Goal: Task Accomplishment & Management: Manage account settings

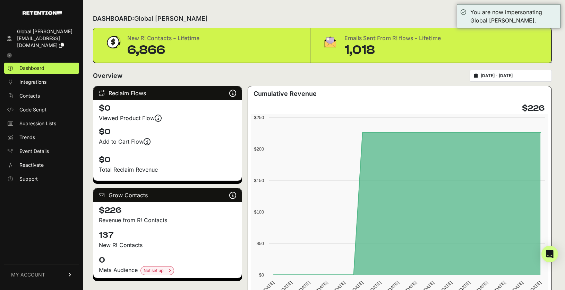
click at [56, 274] on link "MY ACCOUNT" at bounding box center [41, 274] width 75 height 21
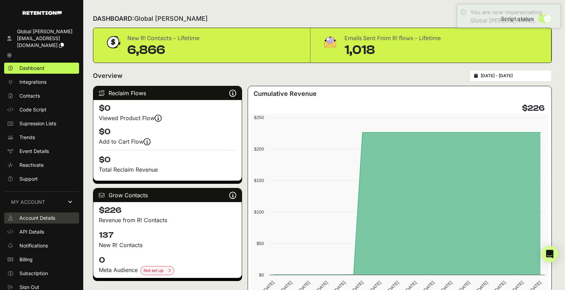
click at [46, 215] on span "Account Details" at bounding box center [37, 218] width 36 height 7
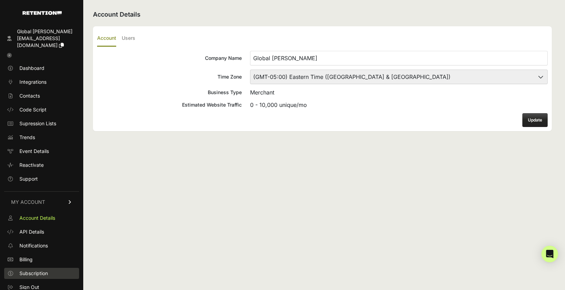
click at [42, 270] on span "Subscription" at bounding box center [33, 273] width 28 height 7
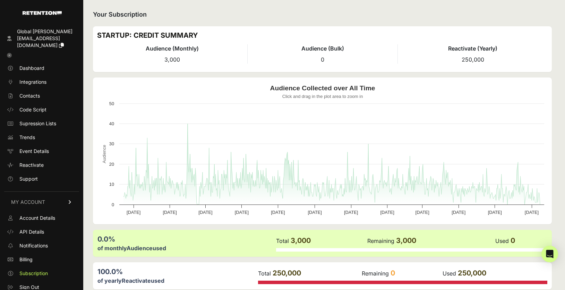
scroll to position [33, 0]
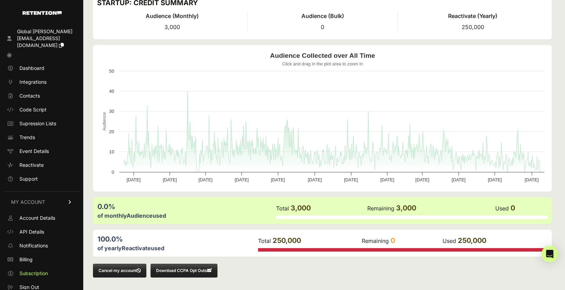
click at [130, 273] on button "Cancel my account" at bounding box center [119, 271] width 53 height 14
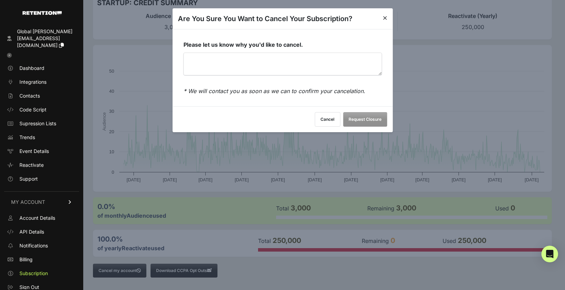
click at [314, 68] on textarea "Please let us know why you'd like to cancel." at bounding box center [282, 64] width 198 height 22
type textarea "No profit."
click at [370, 126] on button "Request Closure" at bounding box center [365, 119] width 44 height 15
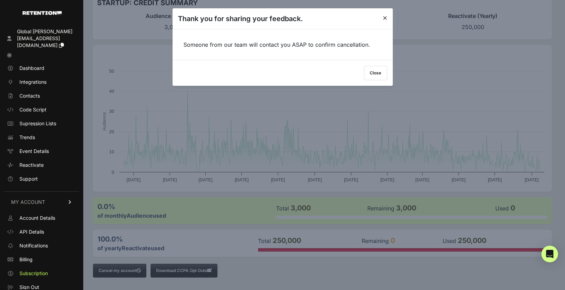
click at [378, 72] on button "Close" at bounding box center [375, 73] width 23 height 15
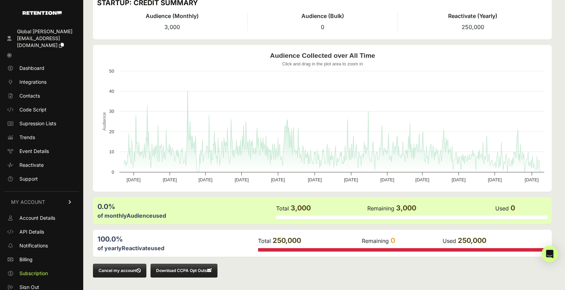
scroll to position [0, 0]
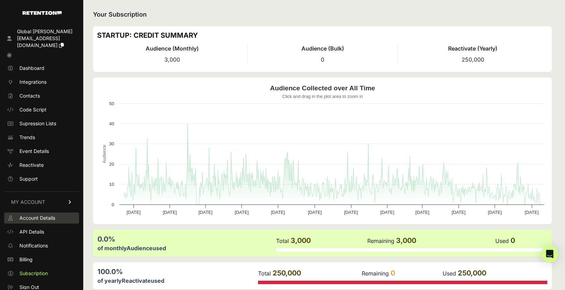
click at [33, 215] on span "Account Details" at bounding box center [37, 218] width 36 height 7
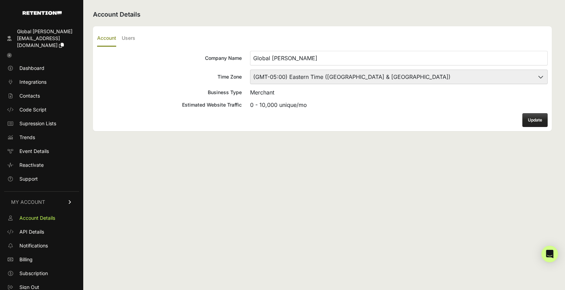
click at [33, 34] on div "Global [PERSON_NAME]" at bounding box center [46, 31] width 59 height 7
click at [35, 11] on img at bounding box center [42, 13] width 39 height 4
